Goal: Task Accomplishment & Management: Use online tool/utility

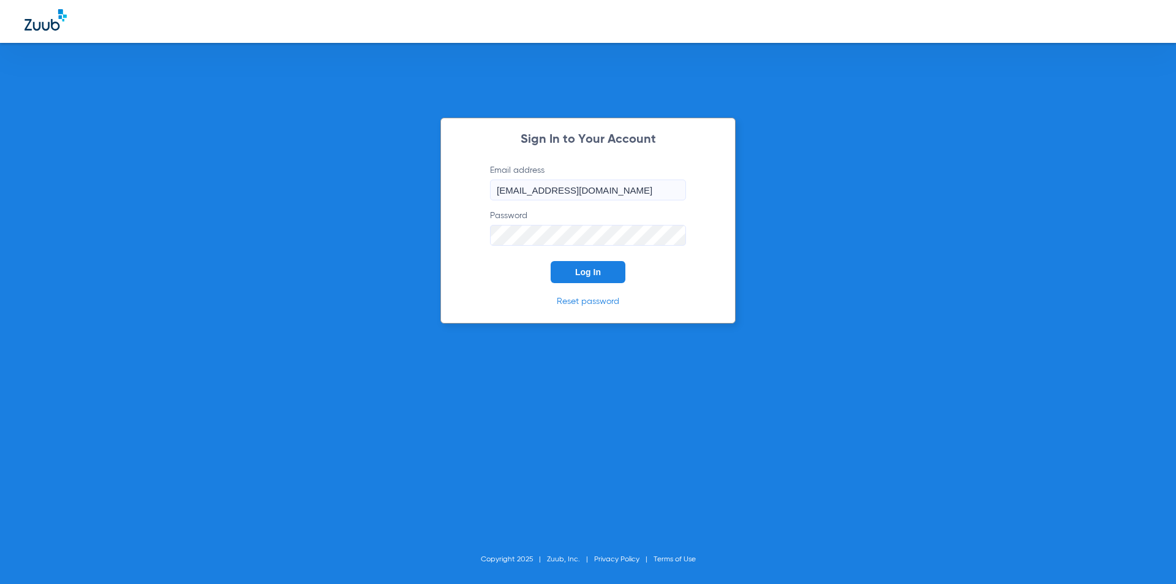
click at [524, 274] on form "Email address [EMAIL_ADDRESS][DOMAIN_NAME] Password Log In" at bounding box center [588, 223] width 233 height 119
click at [566, 271] on button "Log In" at bounding box center [588, 272] width 75 height 22
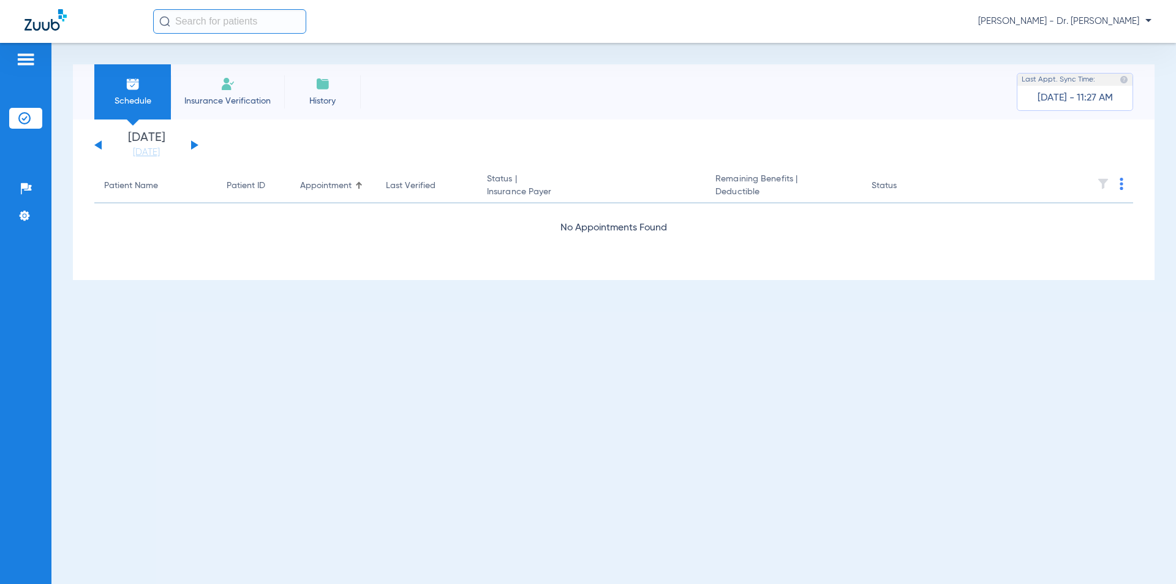
click at [211, 97] on span "Insurance Verification" at bounding box center [227, 101] width 95 height 12
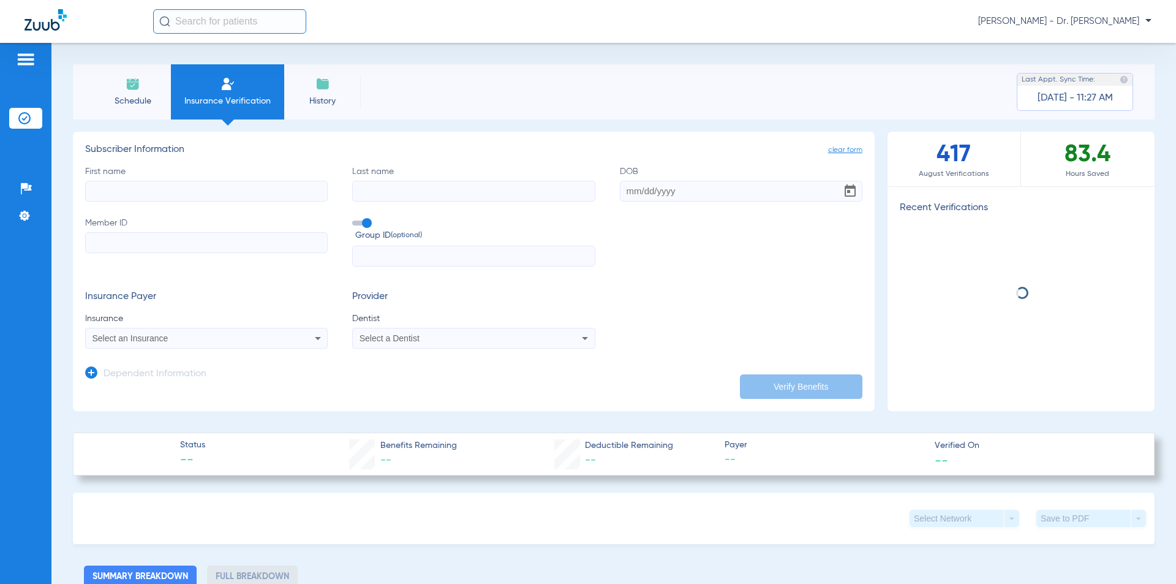
click at [140, 192] on input "First name" at bounding box center [206, 191] width 243 height 21
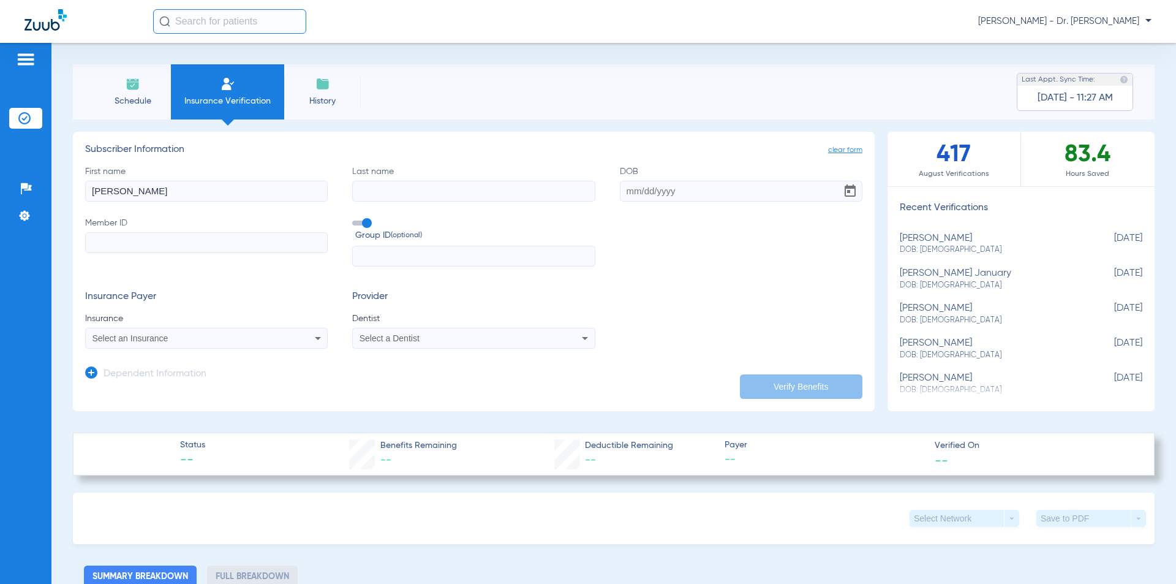
type input "[PERSON_NAME]"
type input "[DATE]"
click at [157, 248] on input "Member ID" at bounding box center [206, 242] width 243 height 21
type input "987195642"
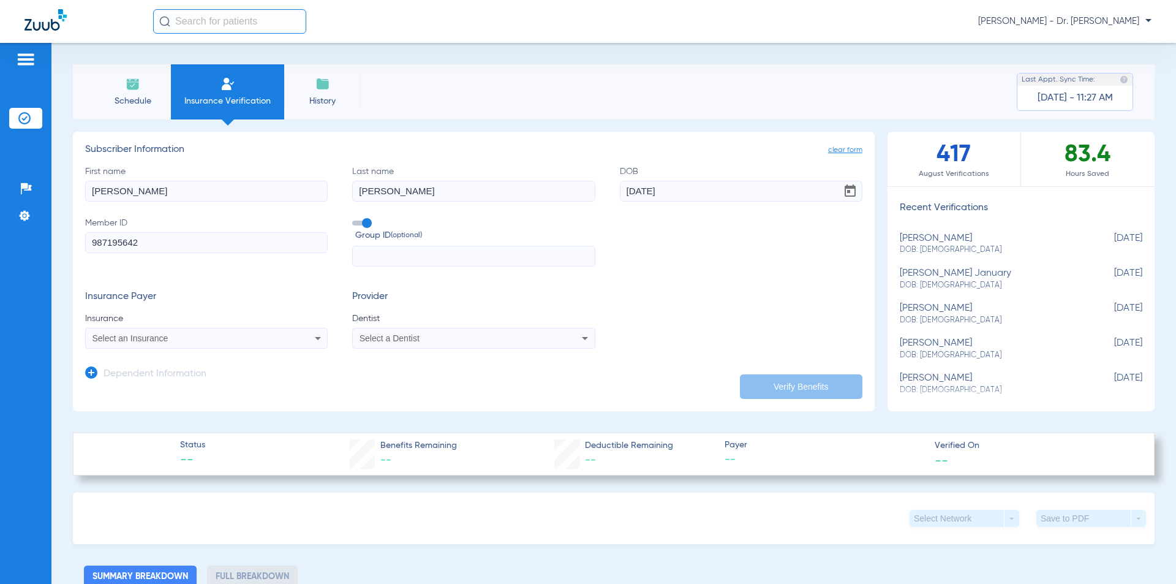
click at [374, 246] on input "text" at bounding box center [473, 256] width 243 height 21
type input "1825035"
click at [237, 343] on div "Select an Insurance" at bounding box center [206, 338] width 241 height 15
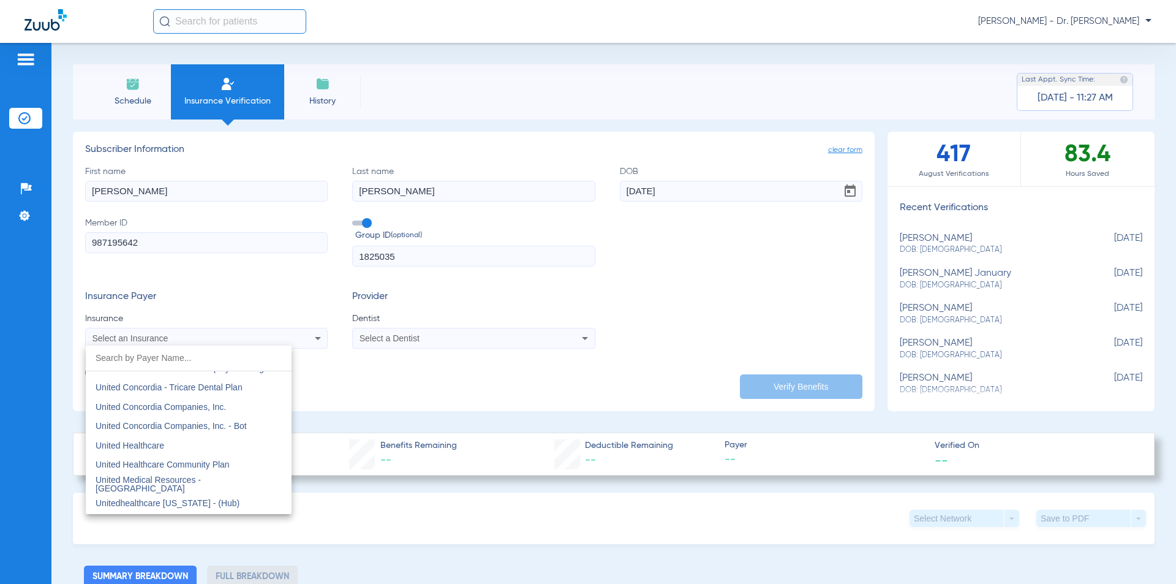
scroll to position [7289, 0]
click at [129, 440] on span "United Healthcare" at bounding box center [130, 445] width 69 height 10
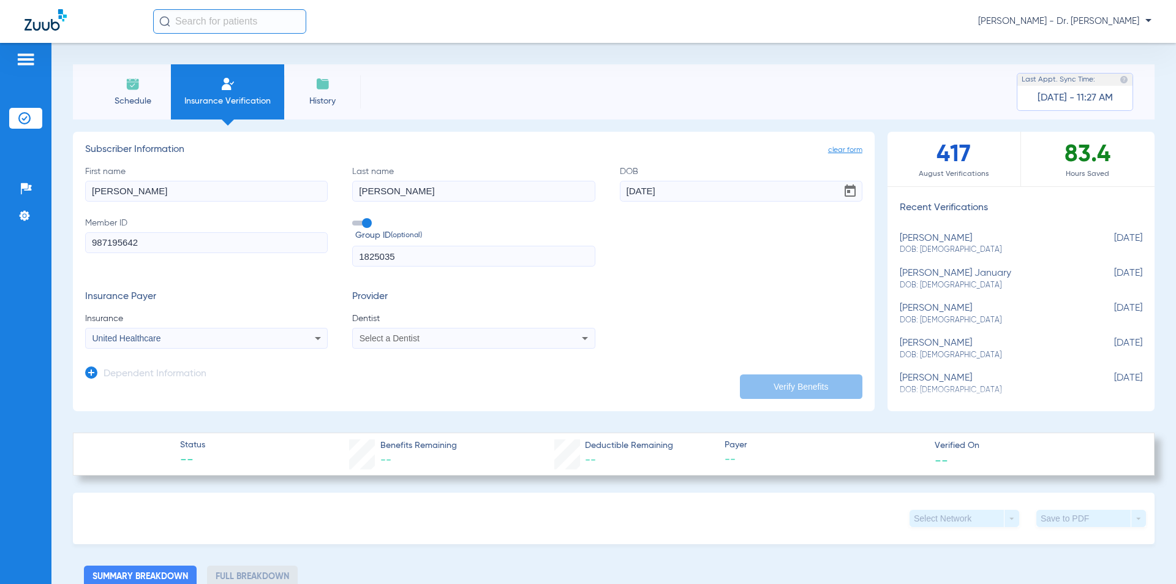
click at [404, 341] on span "Select a Dentist" at bounding box center [390, 338] width 60 height 10
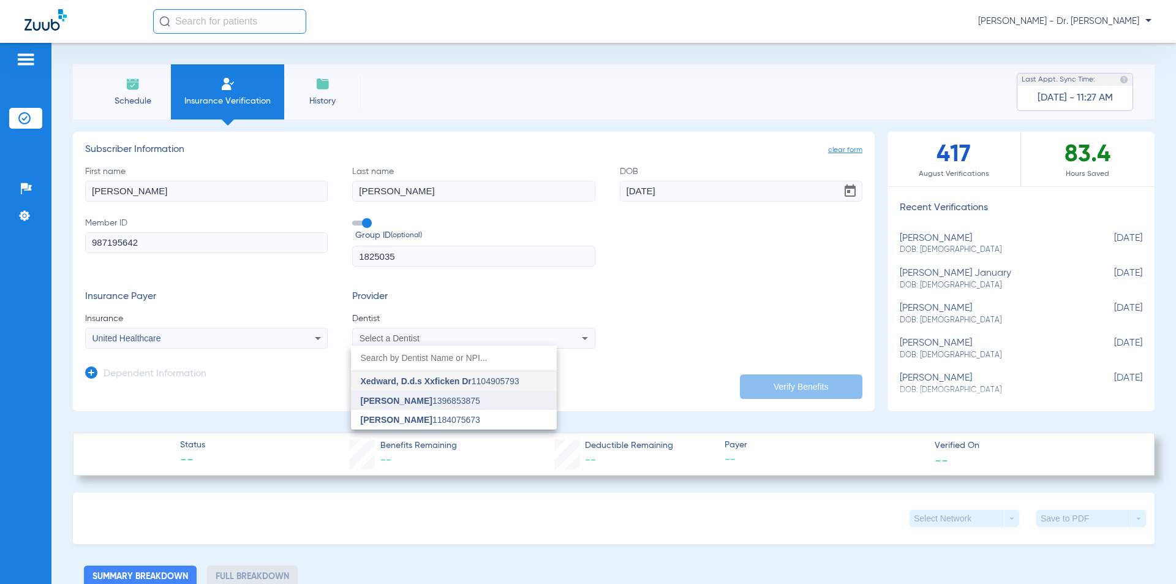
click at [384, 399] on span "[PERSON_NAME]" at bounding box center [397, 401] width 72 height 10
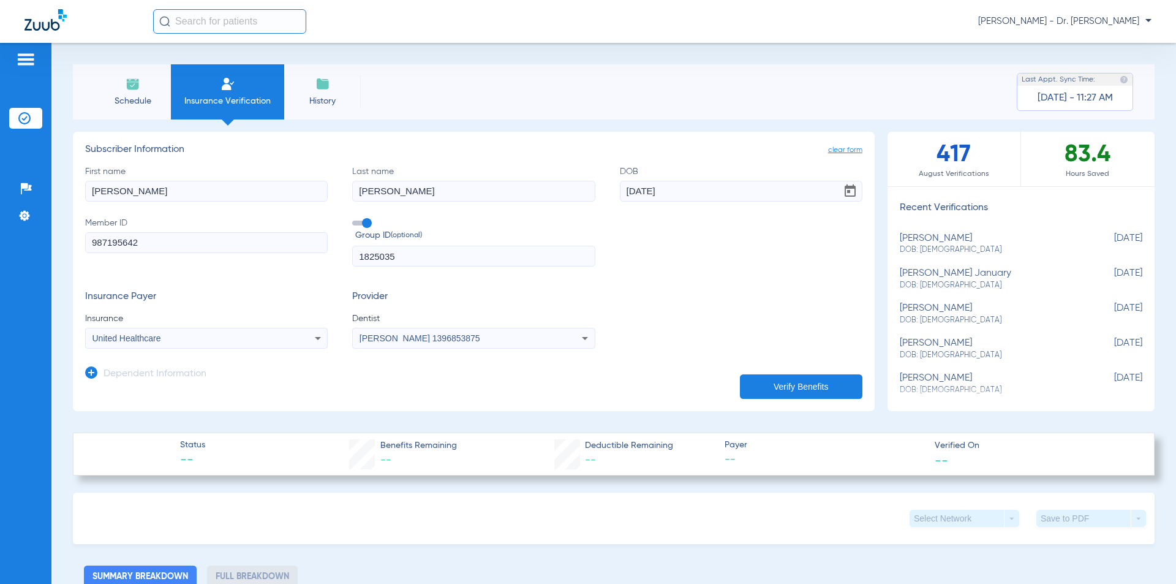
click at [779, 380] on button "Verify Benefits" at bounding box center [801, 386] width 123 height 25
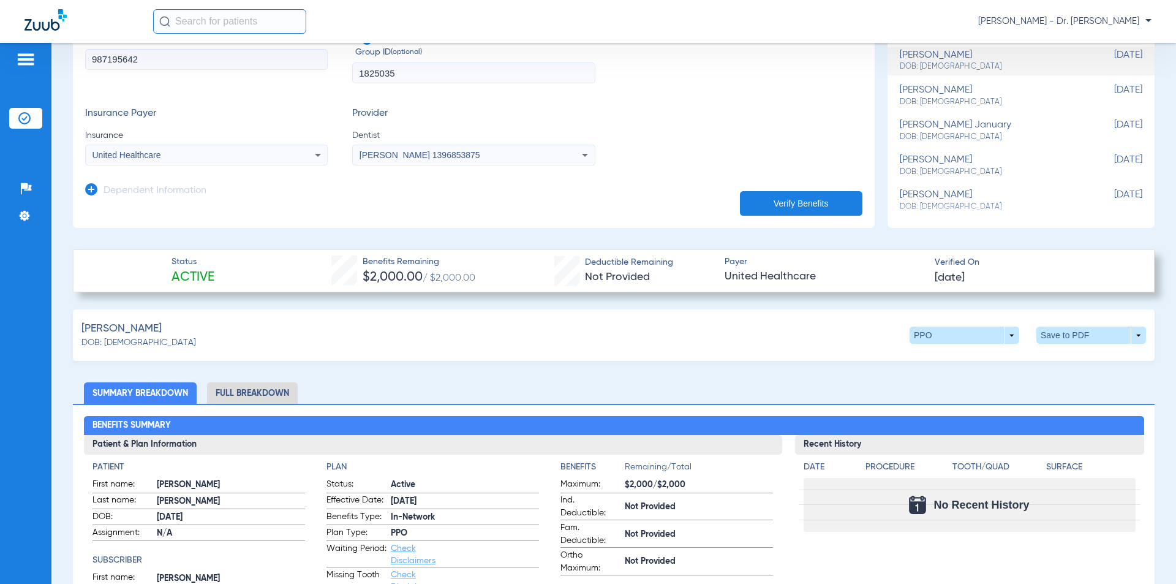
scroll to position [184, 0]
click at [1043, 334] on span at bounding box center [1092, 334] width 110 height 17
click at [953, 363] on mat-icon "insert_drive_file" at bounding box center [949, 357] width 15 height 15
click at [23, 119] on img at bounding box center [24, 118] width 12 height 12
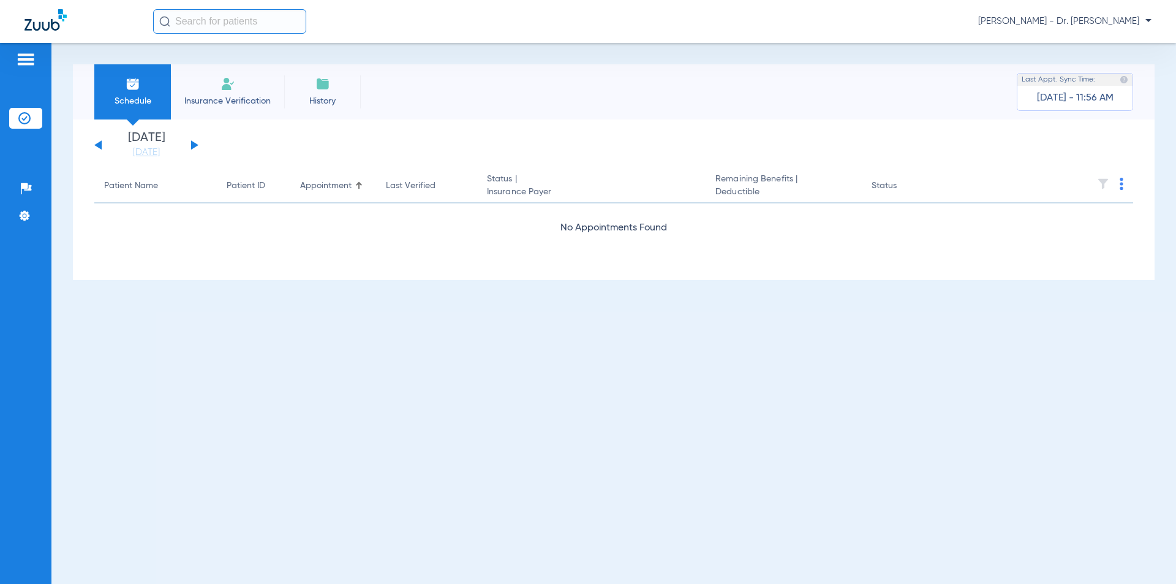
click at [143, 143] on li "[DATE] [DATE]" at bounding box center [147, 145] width 74 height 27
click at [144, 148] on link "[DATE]" at bounding box center [147, 152] width 74 height 12
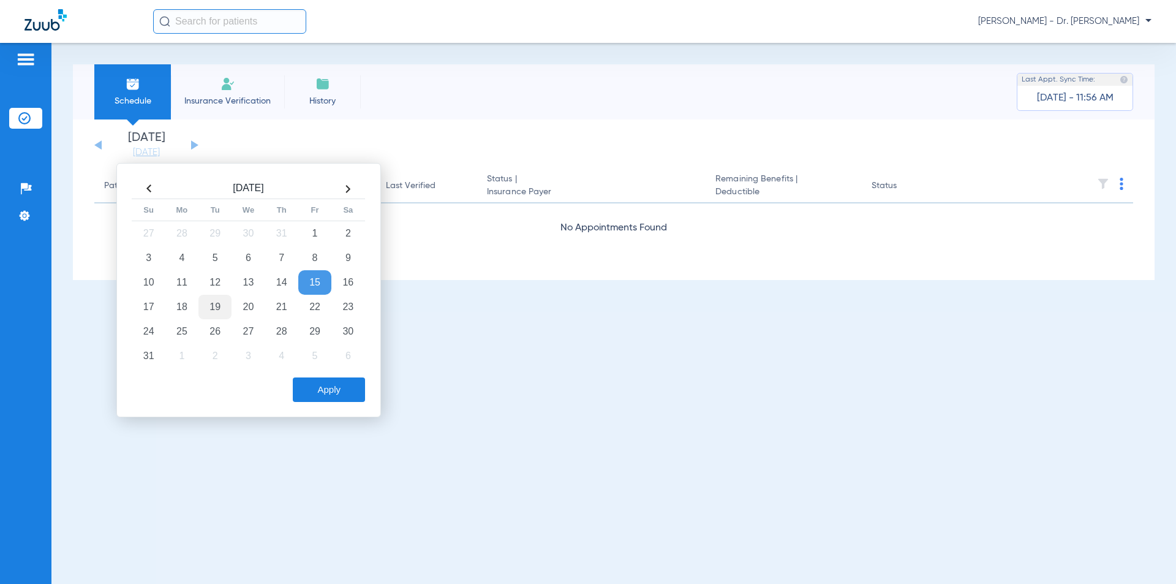
click at [214, 305] on td "19" at bounding box center [214, 307] width 33 height 25
click at [320, 384] on button "Apply" at bounding box center [329, 389] width 72 height 25
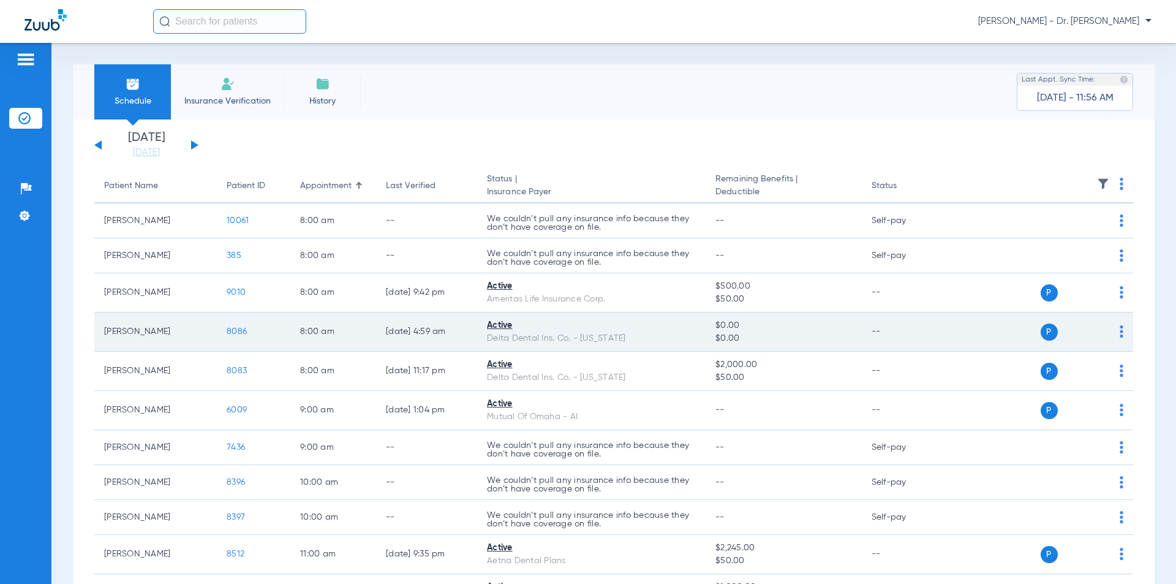
click at [1120, 331] on img at bounding box center [1122, 331] width 4 height 12
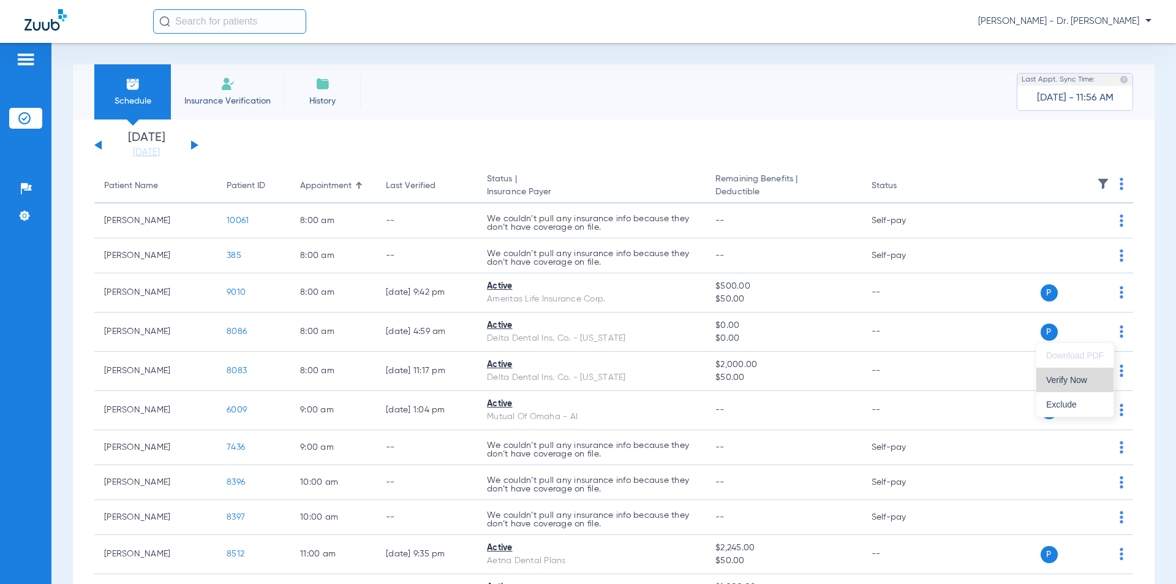
click at [1086, 377] on span "Verify Now" at bounding box center [1075, 380] width 58 height 9
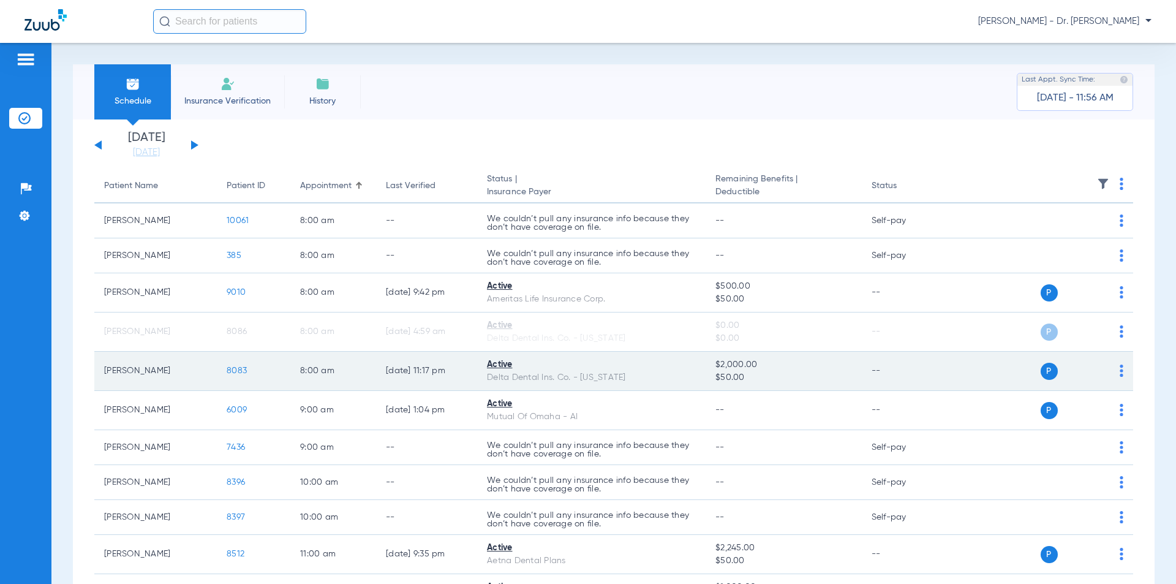
click at [1120, 374] on img at bounding box center [1122, 371] width 4 height 12
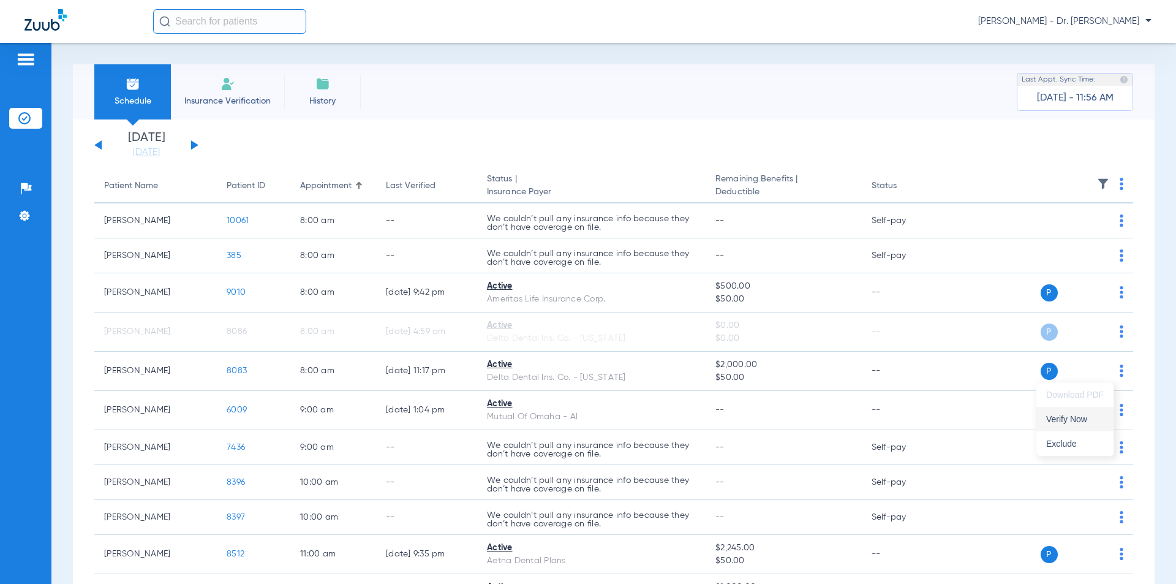
click at [1079, 415] on span "Verify Now" at bounding box center [1075, 419] width 58 height 9
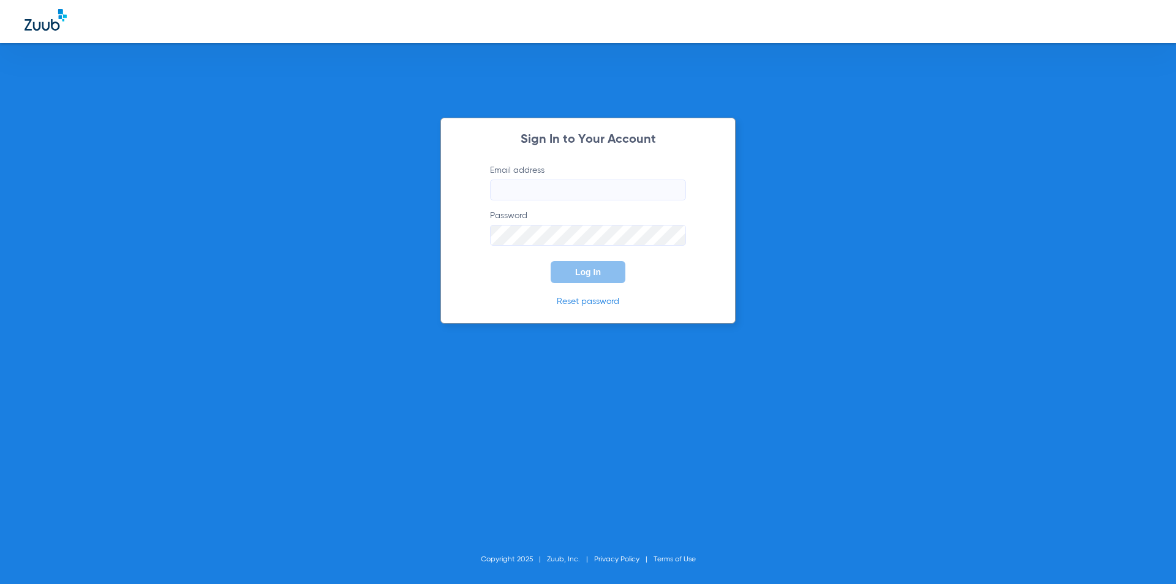
type input "[EMAIL_ADDRESS][DOMAIN_NAME]"
click at [513, 289] on div "Sign In to Your Account Email address [EMAIL_ADDRESS][DOMAIN_NAME] Password Log…" at bounding box center [587, 221] width 295 height 206
click at [569, 276] on button "Log In" at bounding box center [588, 272] width 75 height 22
